Goal: Transaction & Acquisition: Purchase product/service

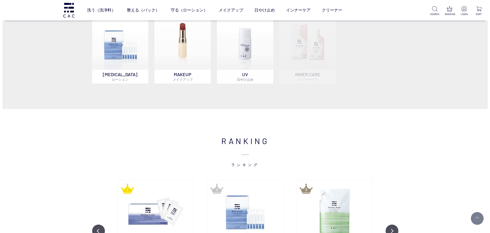
scroll to position [510, 0]
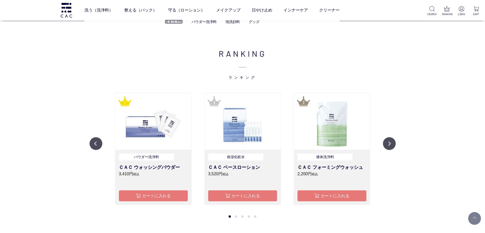
click at [174, 22] on link "液体洗浄料" at bounding box center [174, 22] width 18 height 4
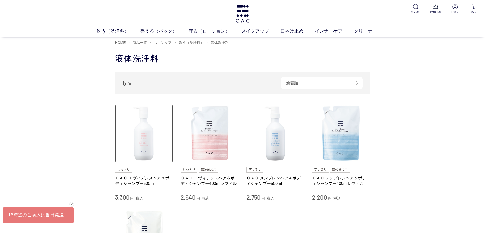
click at [153, 128] on img at bounding box center [144, 133] width 58 height 58
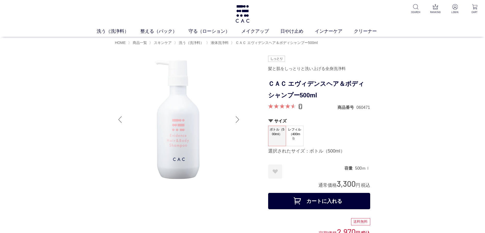
click at [299, 106] on link "17" at bounding box center [301, 107] width 4 height 6
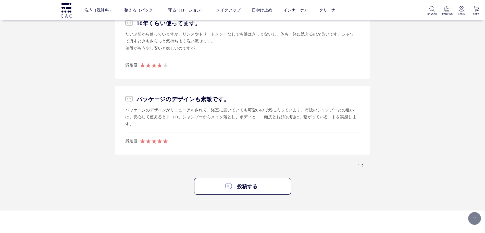
scroll to position [1379, 0]
click at [364, 162] on div "1 2" at bounding box center [363, 164] width 11 height 5
click at [364, 162] on link "2" at bounding box center [362, 164] width 2 height 4
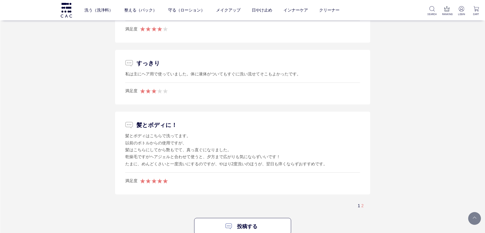
scroll to position [1177, 0]
